Goal: Complete application form

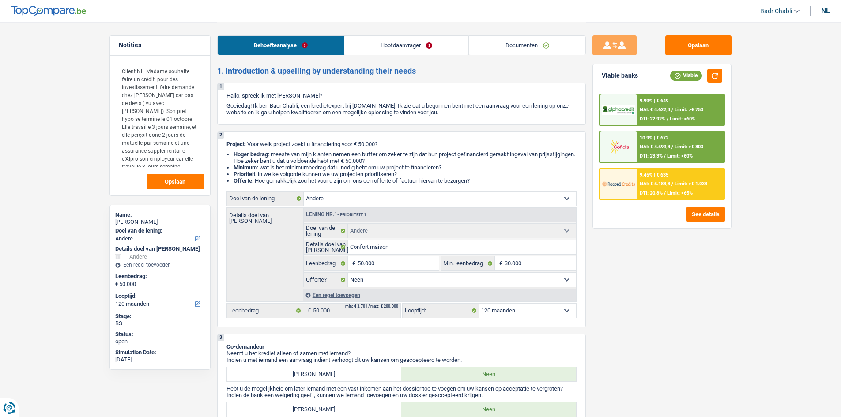
select select "other"
select select "120"
select select "other"
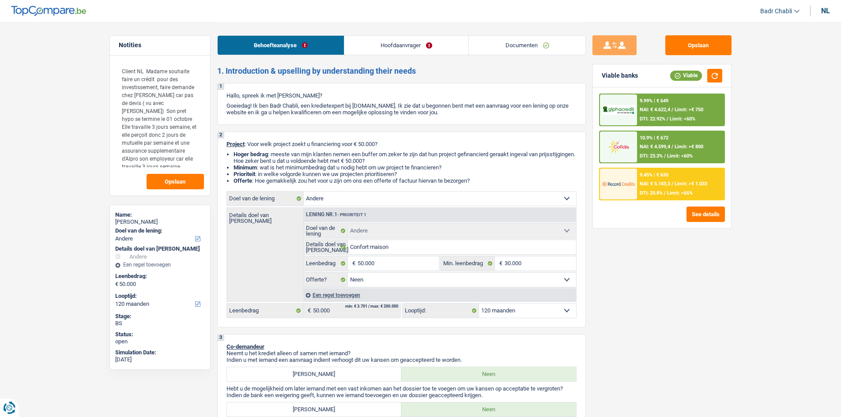
select select "false"
select select "120"
select select "privateEmployee"
select select "netSalary"
select select "mutualityIndemnity"
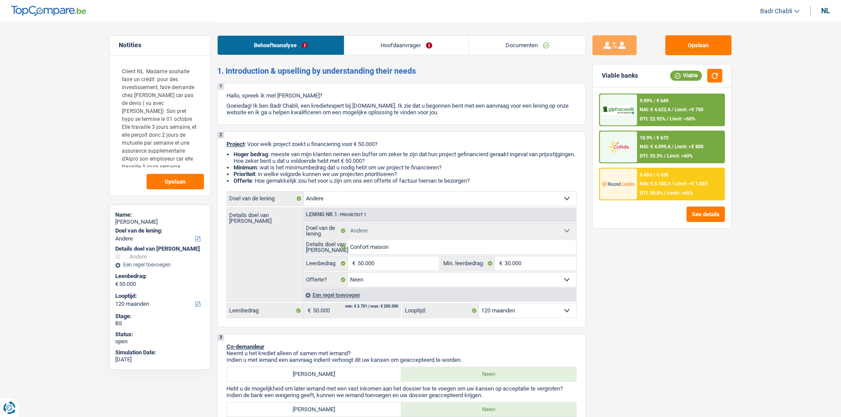
select select "other"
select select "mealVouchers"
select select "ownerWithMortgage"
select select "mortgage"
select select "240"
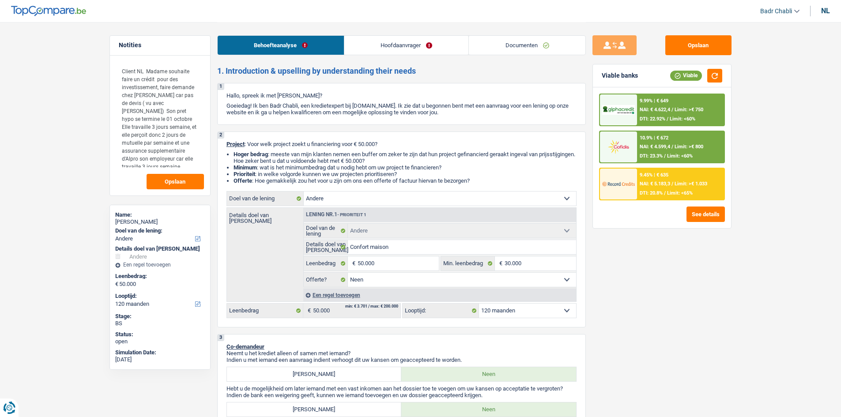
select select "other"
select select "false"
select select "120"
select select "other"
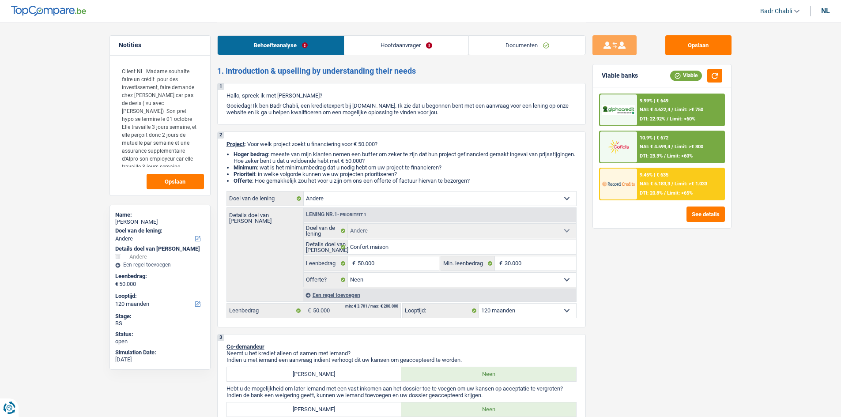
select select "other"
select select "120"
select select "other"
select select "false"
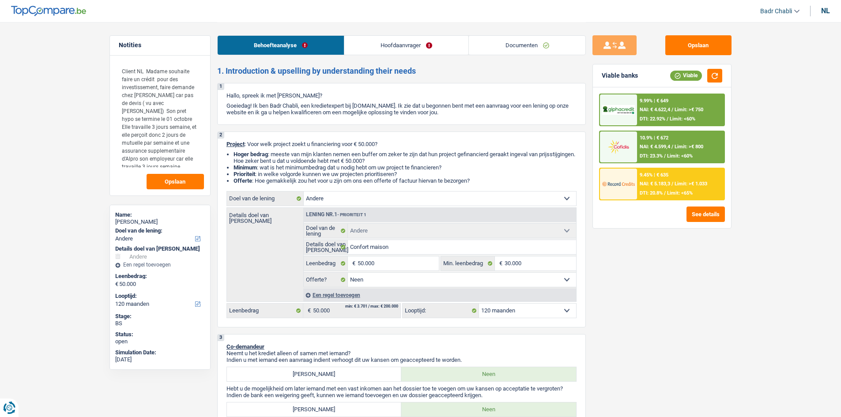
select select "120"
select select "privateEmployee"
select select "netSalary"
select select "mutualityIndemnity"
select select "other"
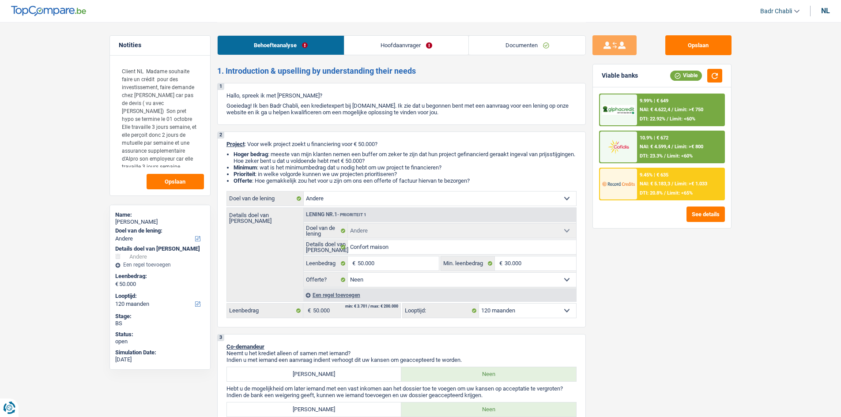
select select "mealVouchers"
select select "ownerWithMortgage"
select select "mortgage"
select select "240"
select select "other"
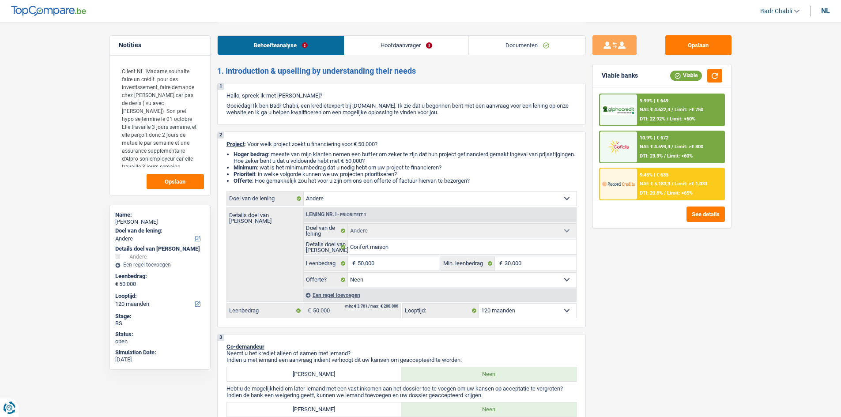
select select "other"
select select "false"
select select "120"
click at [374, 42] on link "Hoofdaanvrager" at bounding box center [406, 45] width 124 height 19
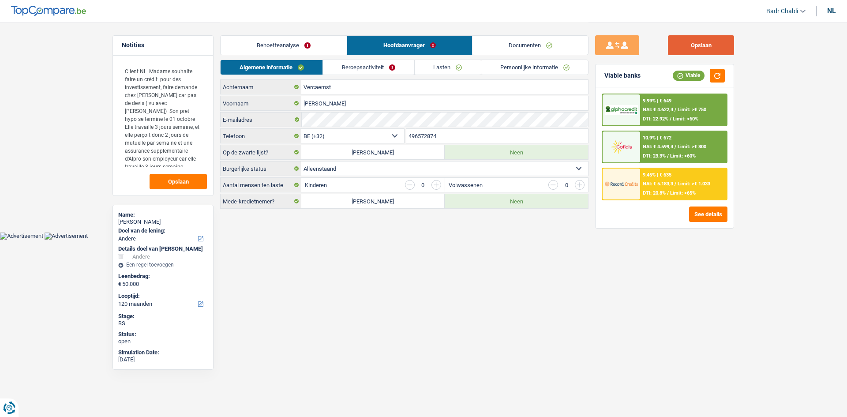
click at [716, 48] on button "Opslaan" at bounding box center [701, 45] width 66 height 20
